Goal: Task Accomplishment & Management: Manage account settings

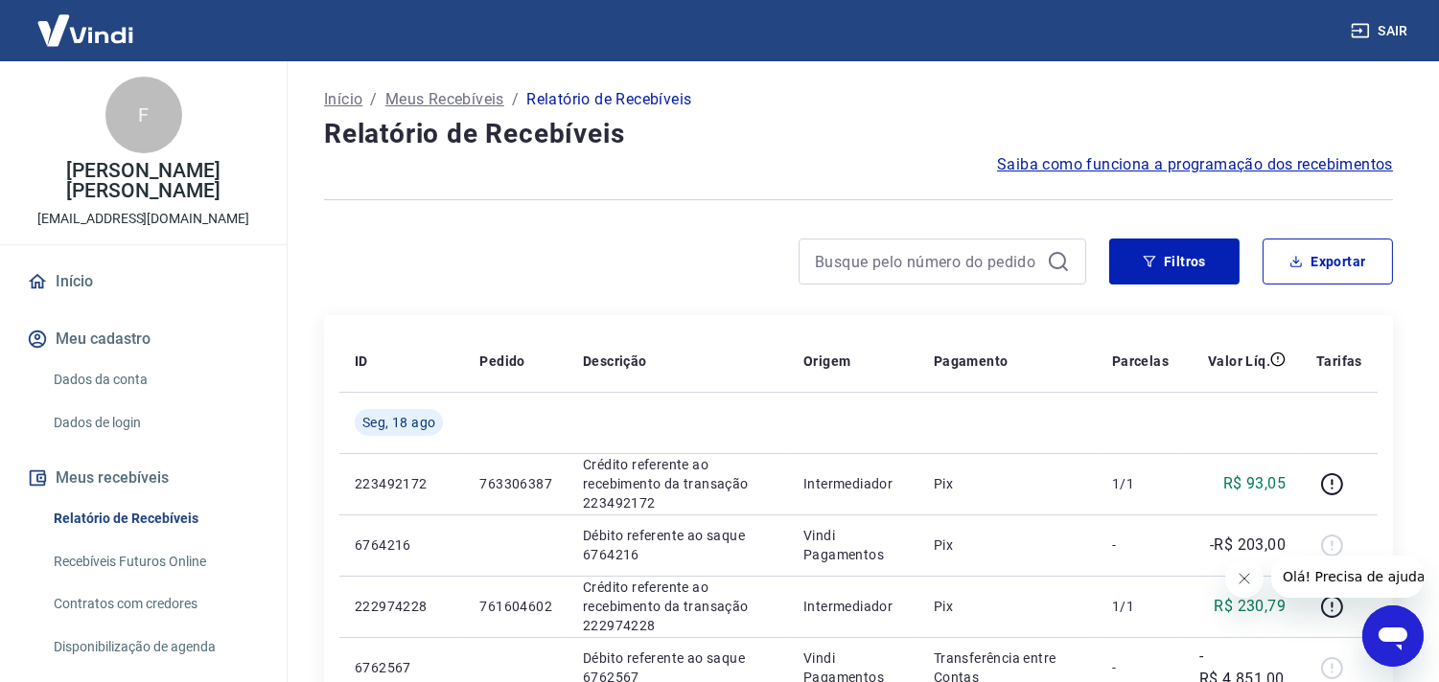
click at [1391, 25] on button "Sair" at bounding box center [1381, 30] width 69 height 35
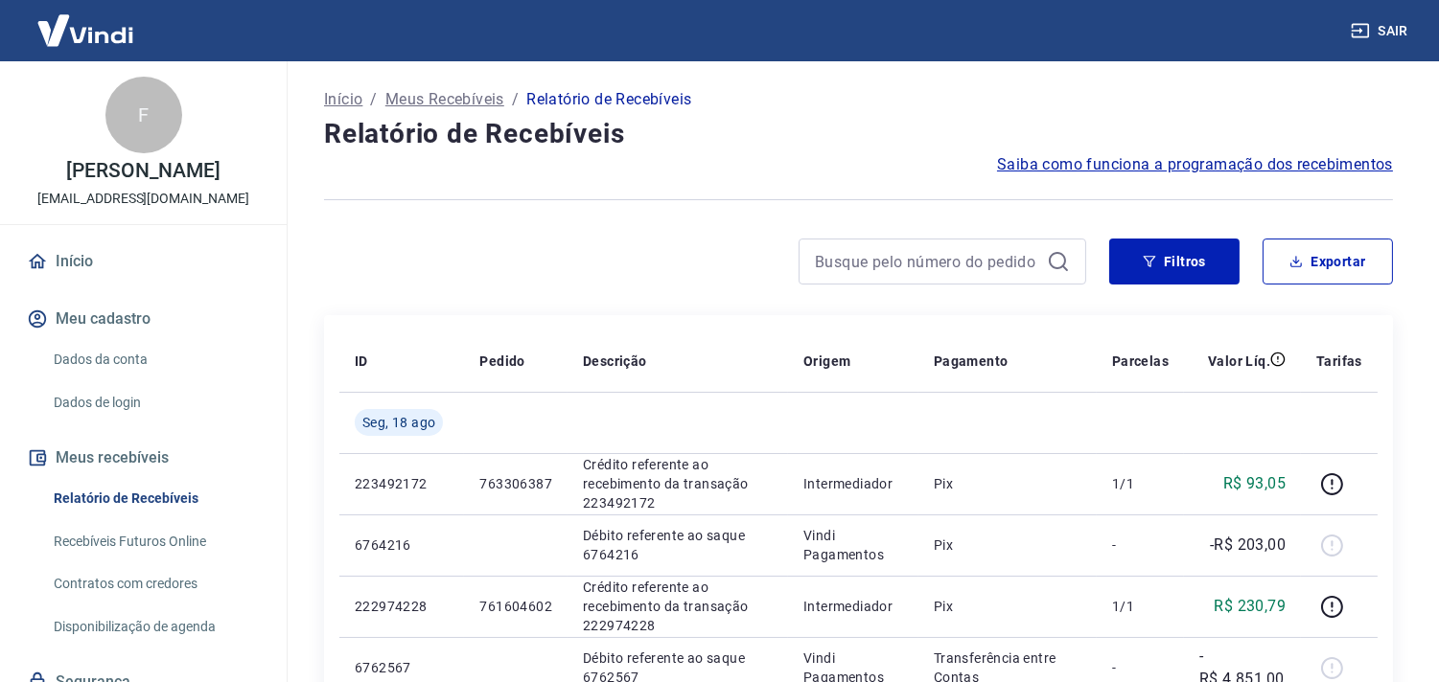
click at [69, 282] on link "Início" at bounding box center [143, 262] width 241 height 42
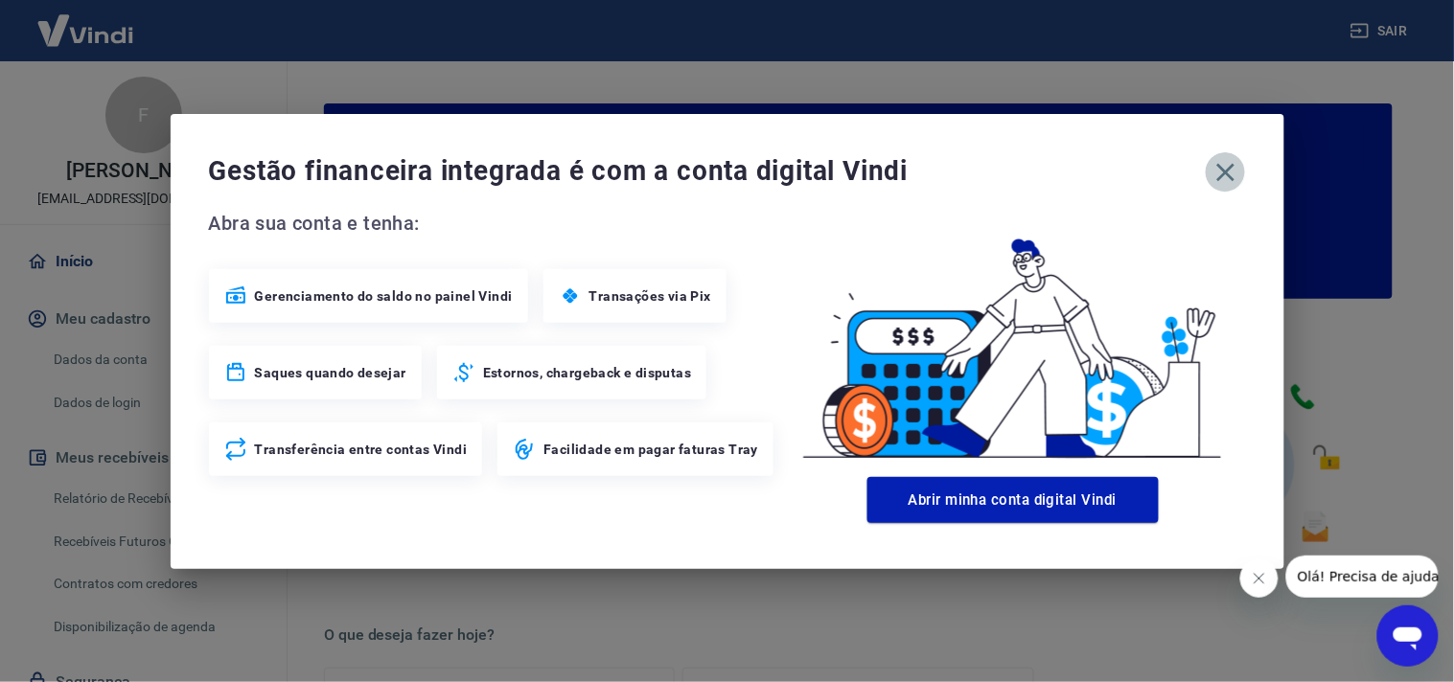
click at [1229, 164] on icon "button" at bounding box center [1225, 172] width 31 height 31
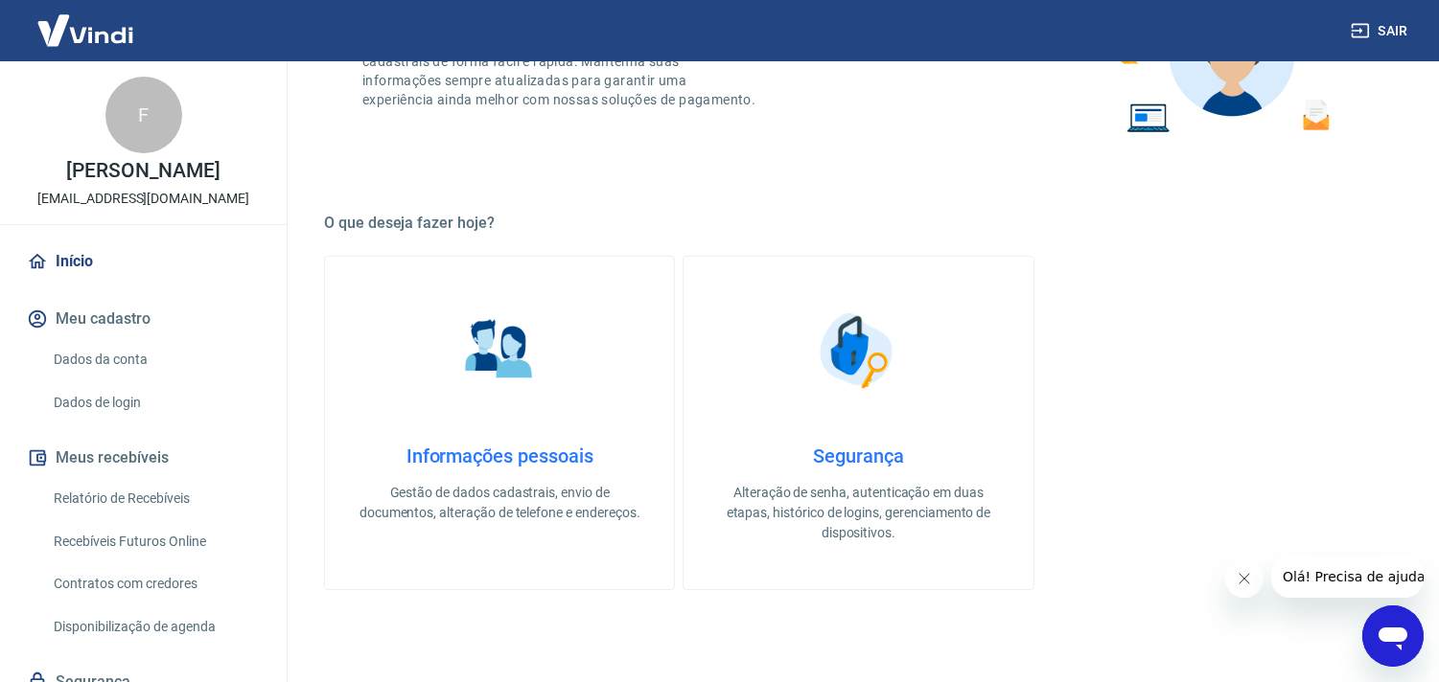
scroll to position [532, 0]
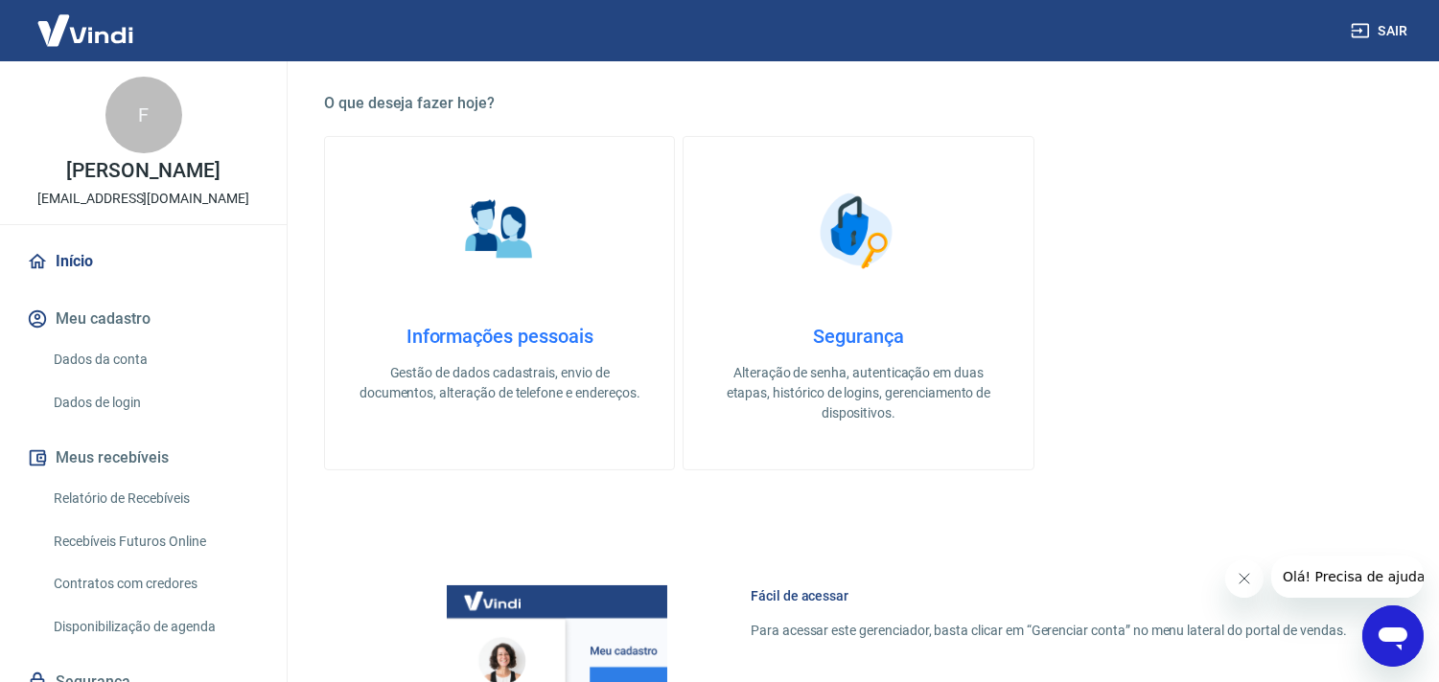
click at [102, 515] on link "Relatório de Recebíveis" at bounding box center [155, 498] width 218 height 39
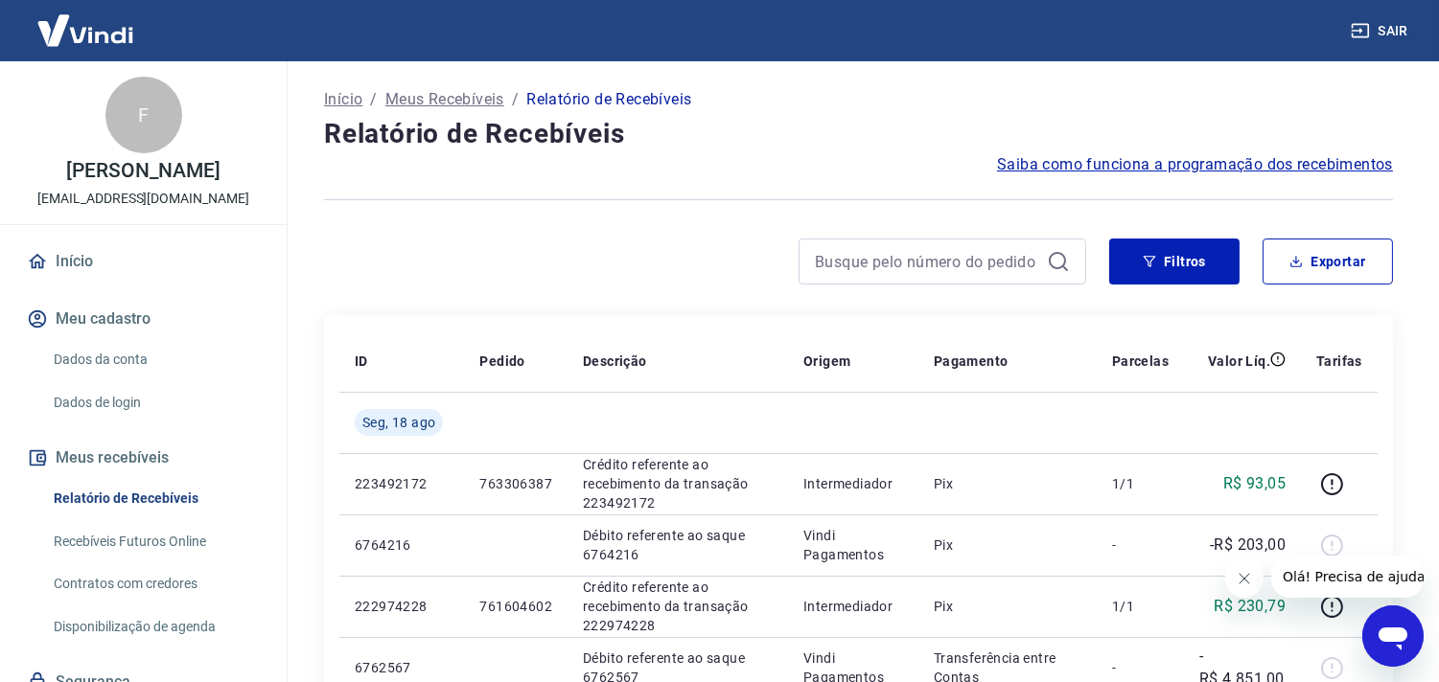
click at [90, 247] on div "F FERNANDA FERRAZZI PONTIN atendimento@seijnetbrasil.com.br Início Meu cadastro…" at bounding box center [143, 411] width 287 height 700
click at [79, 280] on link "Início" at bounding box center [143, 262] width 241 height 42
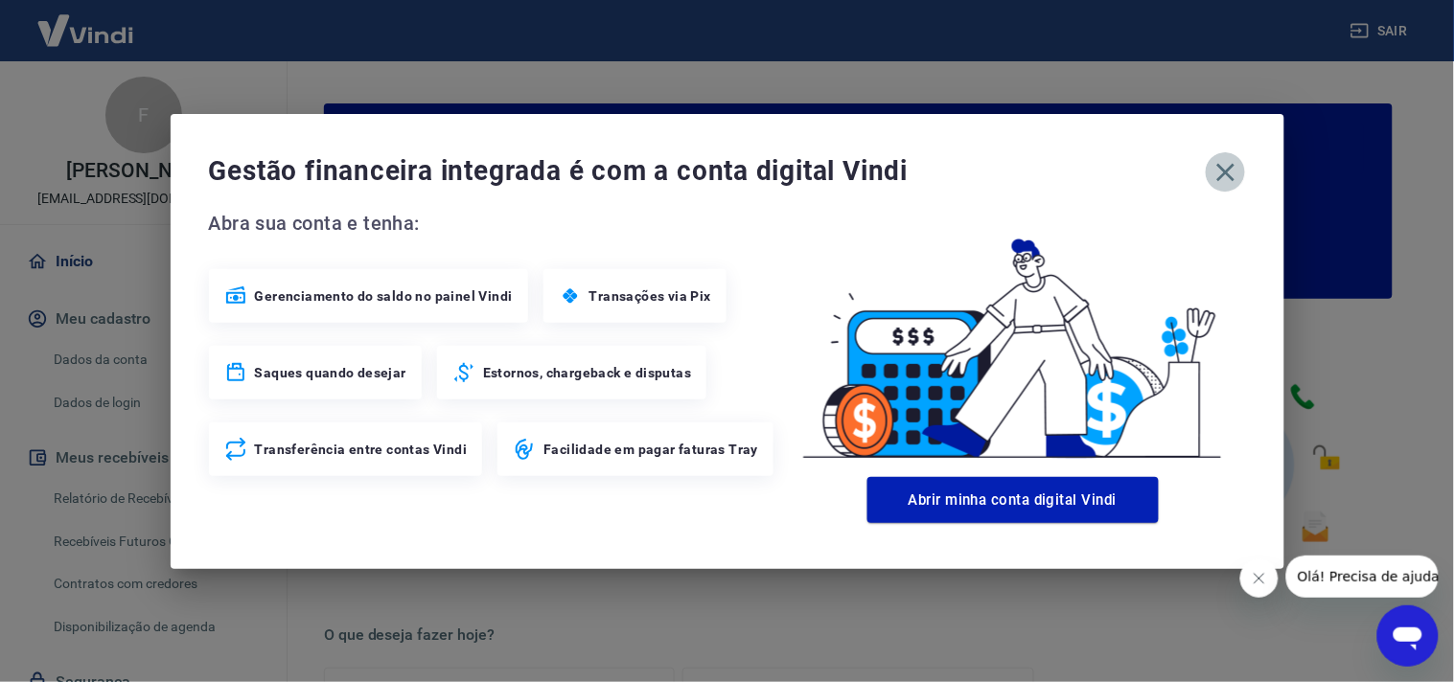
click at [1233, 167] on icon "button" at bounding box center [1225, 172] width 31 height 31
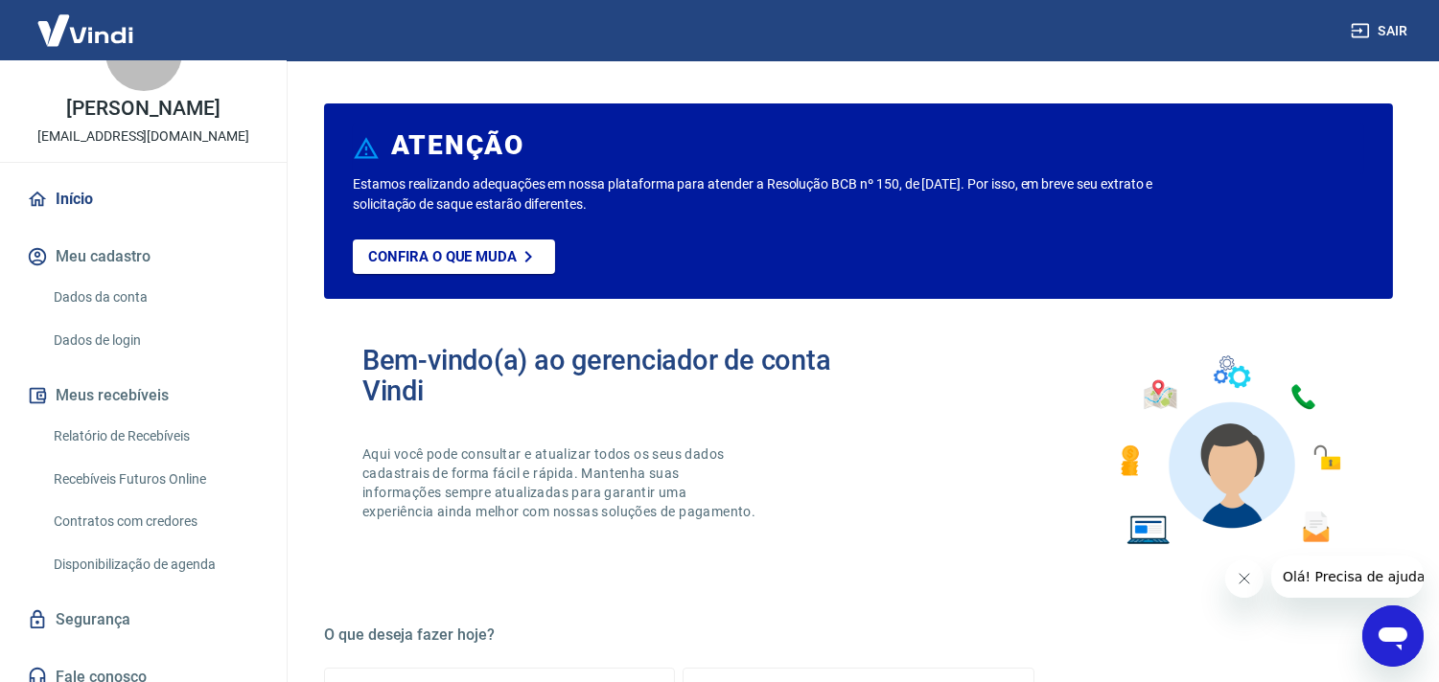
scroll to position [98, 0]
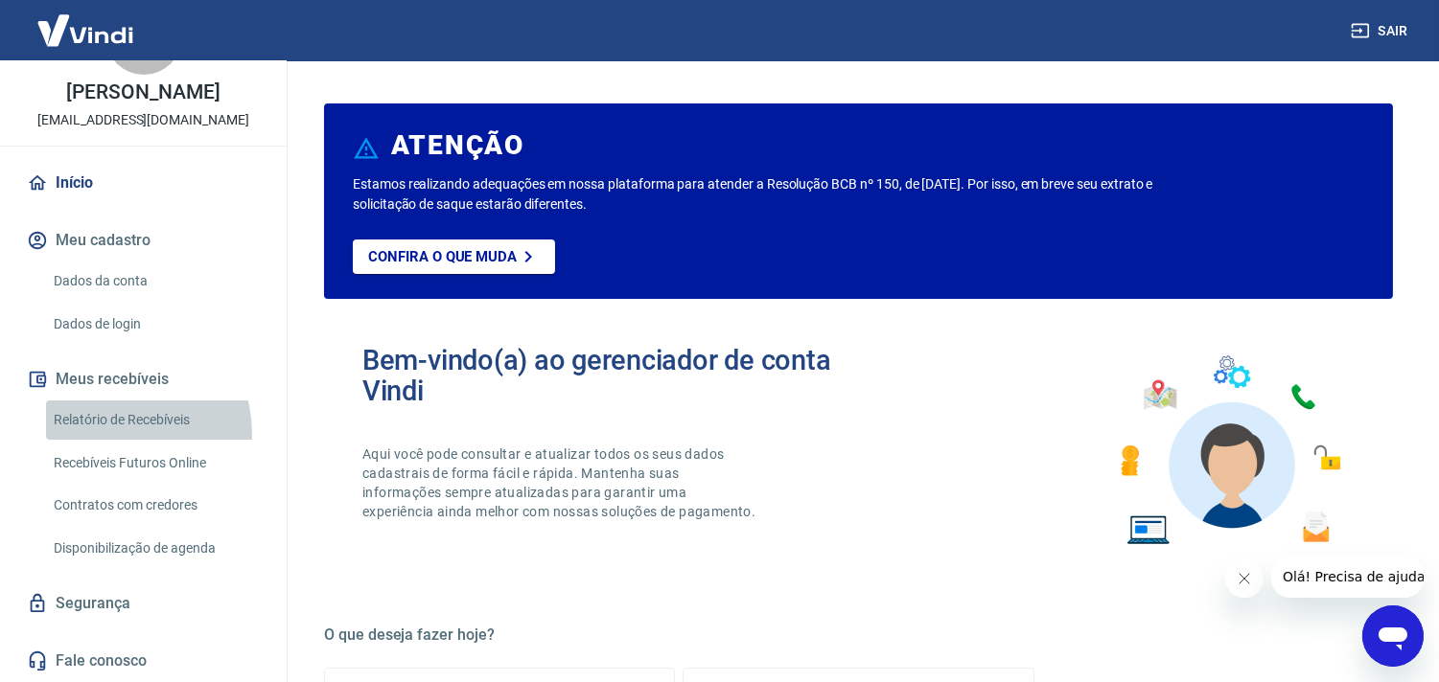
click at [109, 435] on link "Relatório de Recebíveis" at bounding box center [155, 420] width 218 height 39
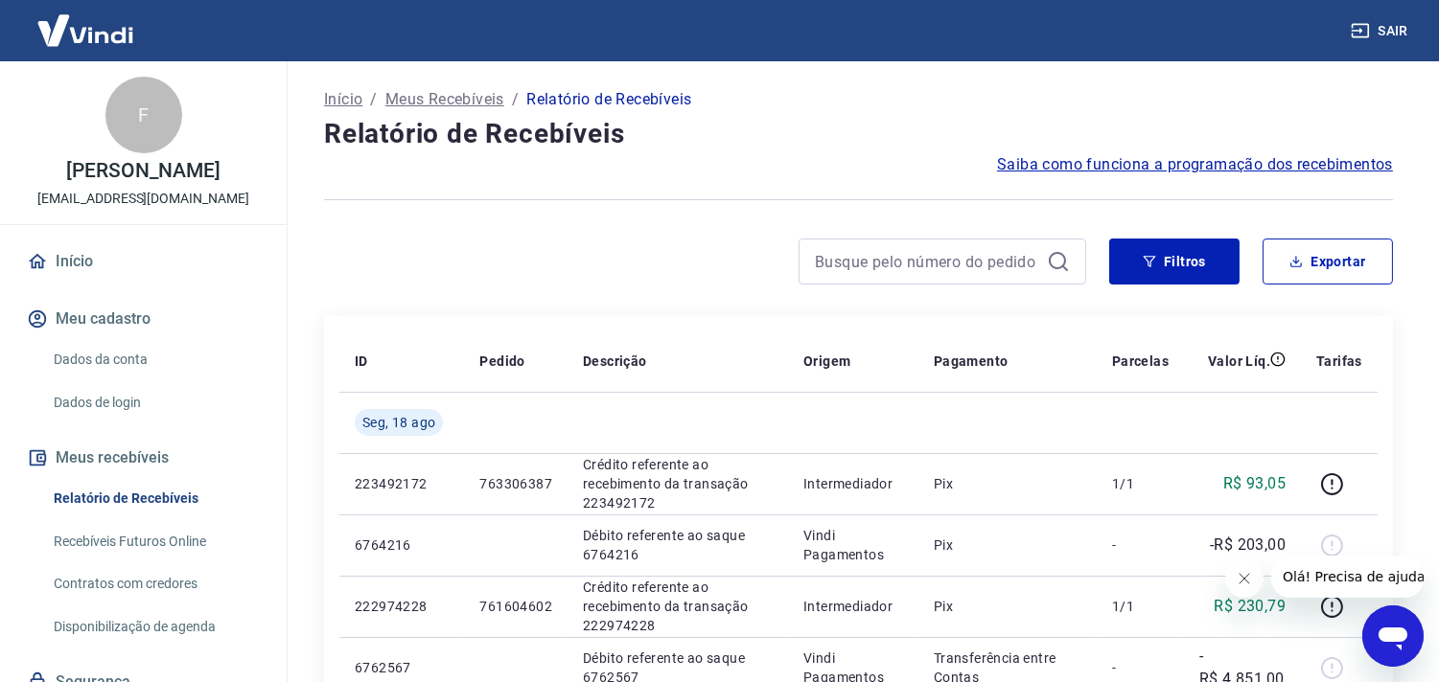
click at [83, 280] on link "Início" at bounding box center [143, 262] width 241 height 42
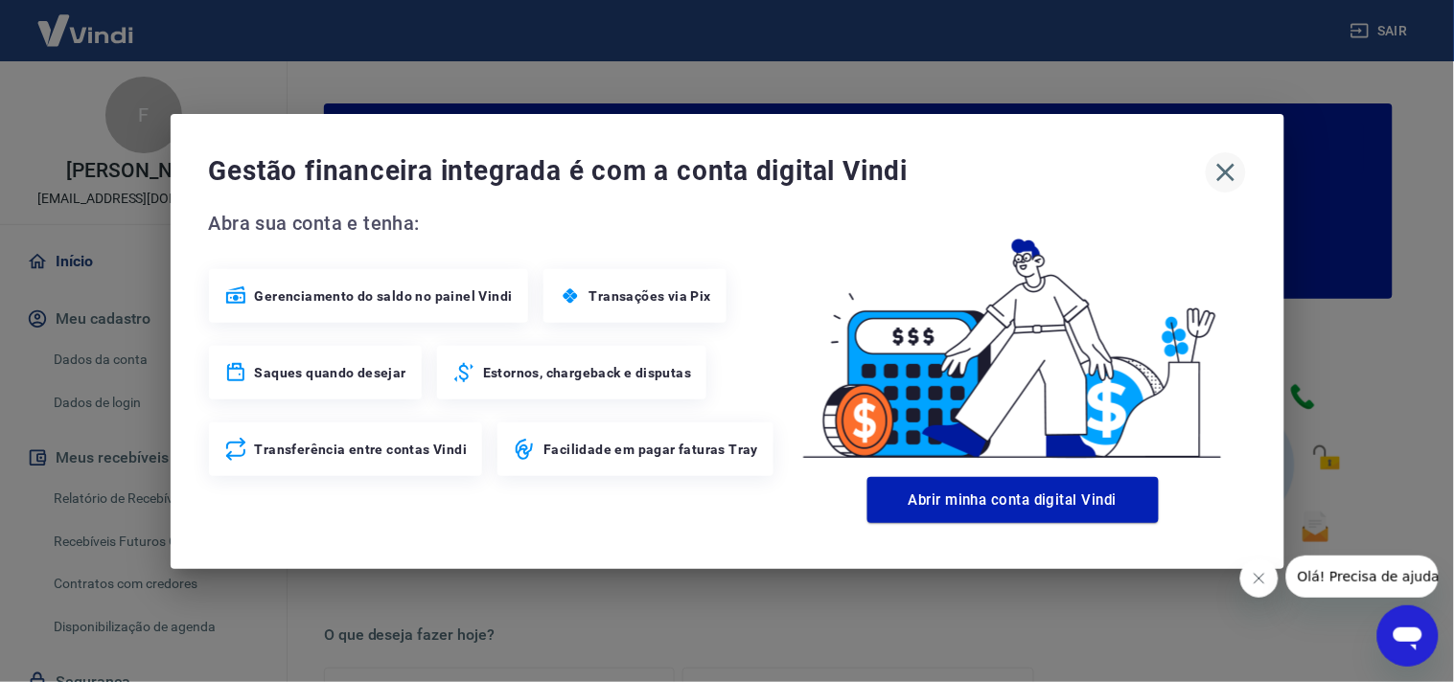
click at [1239, 163] on icon "button" at bounding box center [1225, 172] width 31 height 31
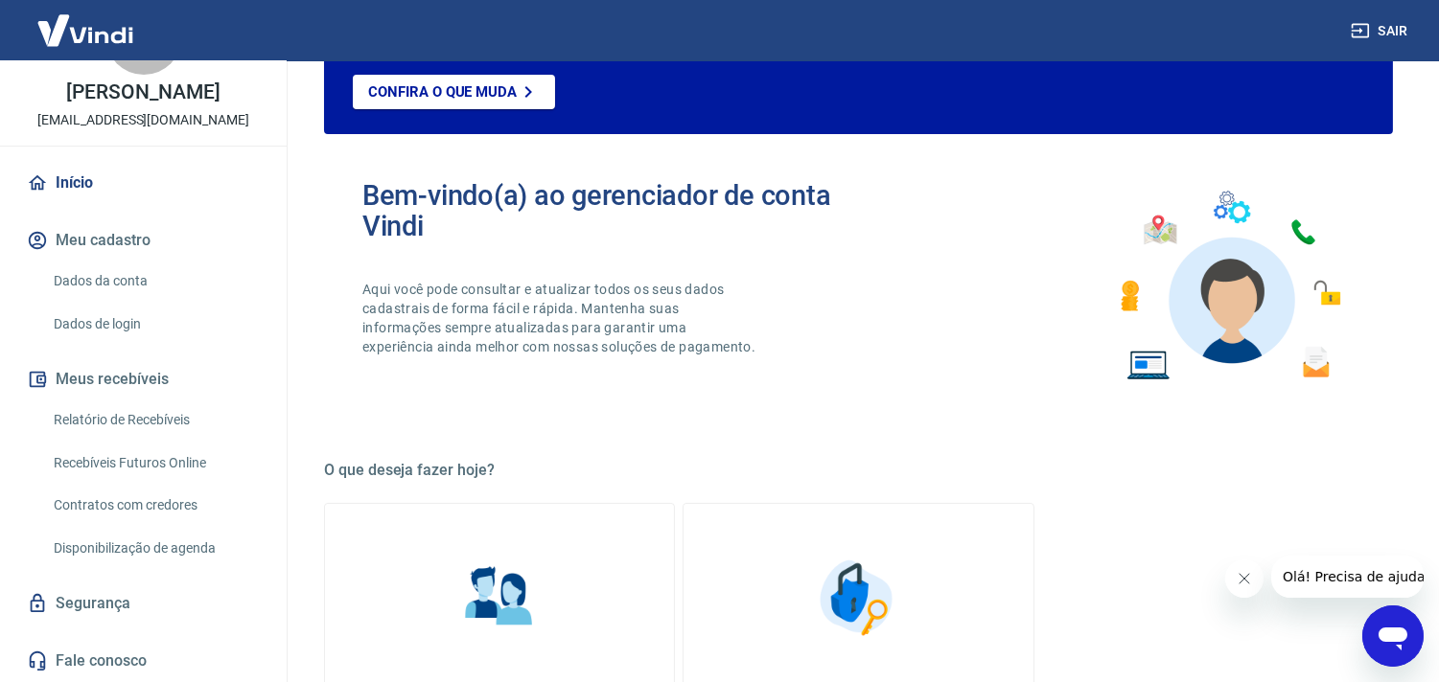
scroll to position [213, 0]
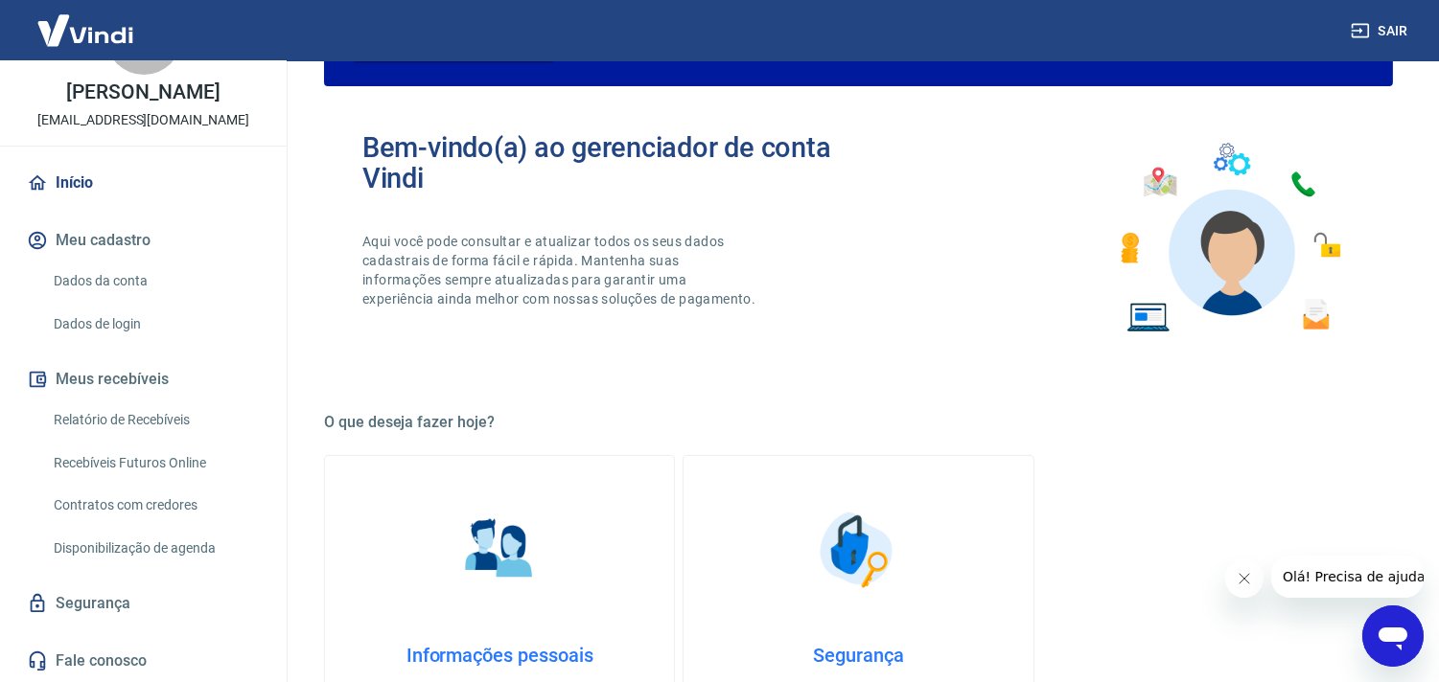
click at [153, 409] on link "Relatório de Recebíveis" at bounding box center [155, 420] width 218 height 39
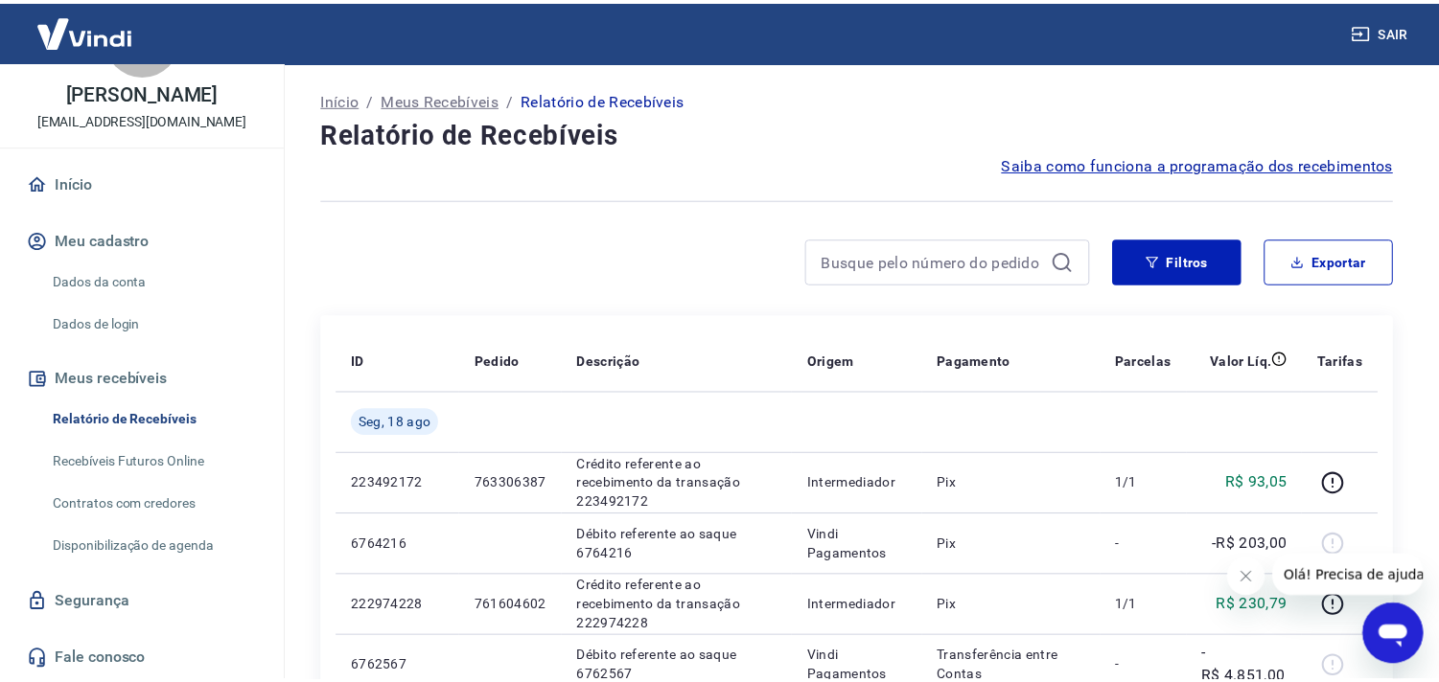
scroll to position [213, 0]
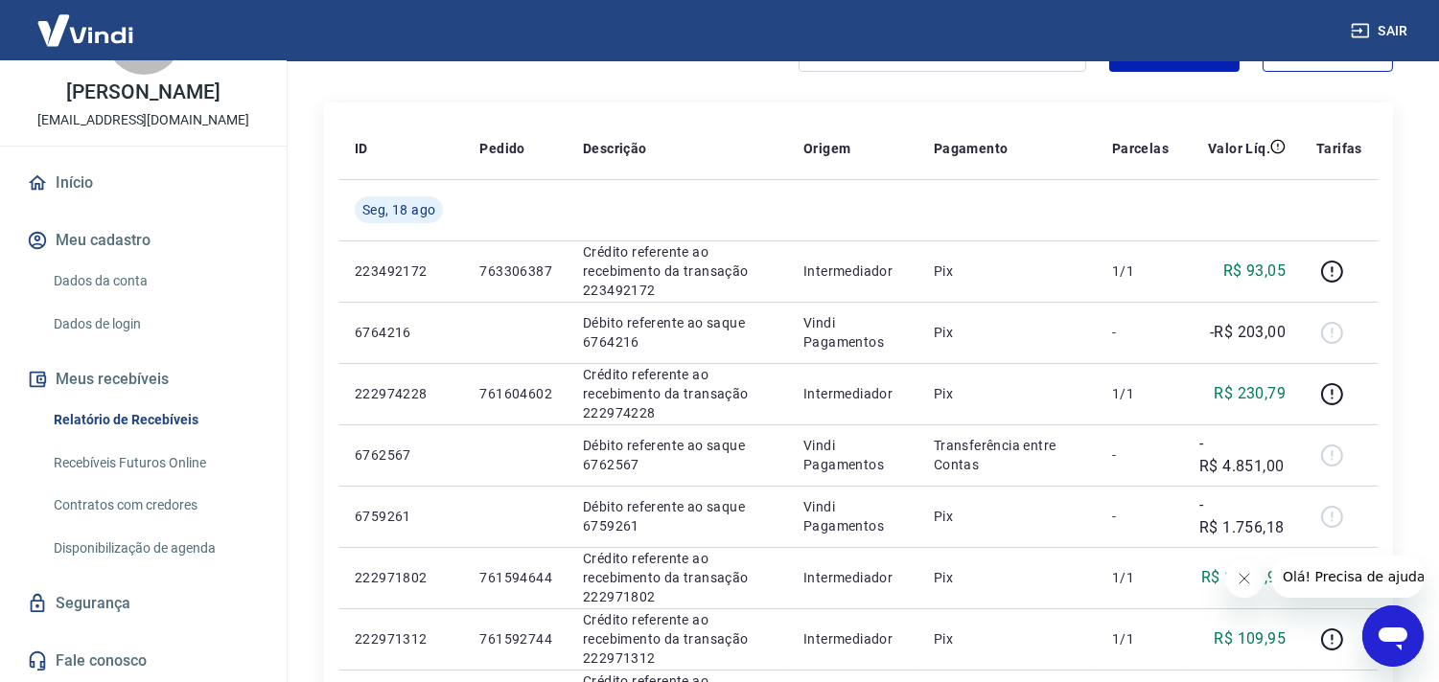
click at [1237, 578] on icon "Fechar mensagem da empresa" at bounding box center [1242, 577] width 15 height 15
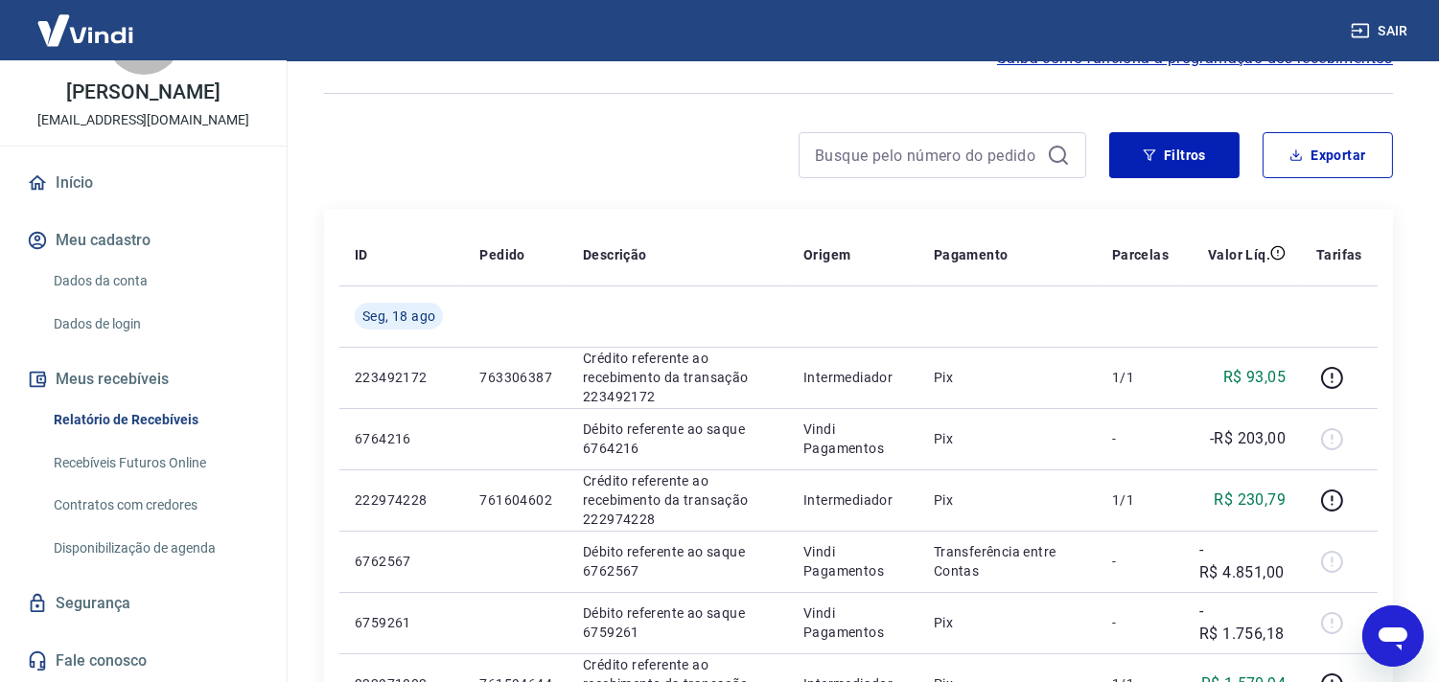
scroll to position [0, 0]
